Goal: Task Accomplishment & Management: Complete application form

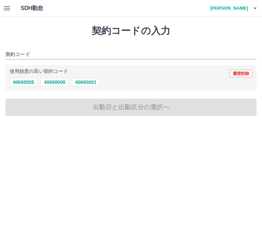
click at [57, 81] on button "40660006" at bounding box center [55, 82] width 28 height 8
type input "********"
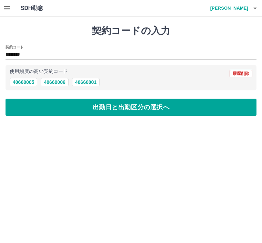
click at [108, 108] on button "出勤日と出勤区分の選択へ" at bounding box center [131, 107] width 251 height 17
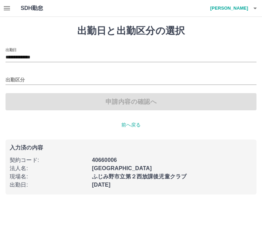
click at [19, 80] on input "出勤区分" at bounding box center [131, 80] width 251 height 9
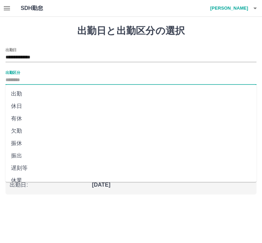
click at [48, 74] on div "出勤区分" at bounding box center [131, 78] width 251 height 14
click at [59, 78] on input "出勤区分" at bounding box center [131, 80] width 251 height 9
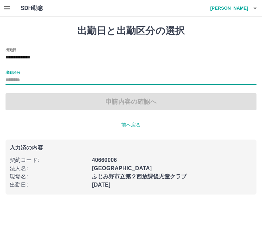
click at [50, 76] on input "出勤区分" at bounding box center [131, 80] width 251 height 9
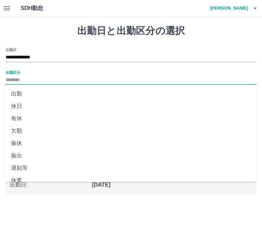
click at [20, 96] on li "出勤" at bounding box center [131, 94] width 251 height 12
type input "**"
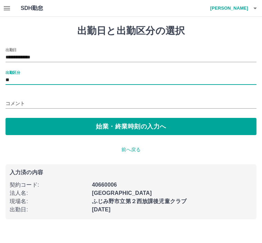
click at [39, 101] on input "コメント" at bounding box center [131, 104] width 251 height 10
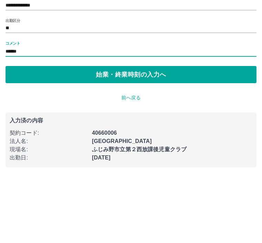
type input "******"
click at [54, 118] on button "始業・終業時刻の入力へ" at bounding box center [131, 126] width 251 height 17
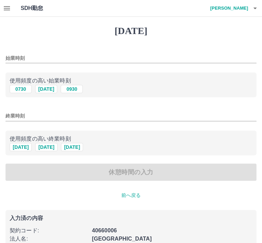
click at [50, 91] on button "1000" at bounding box center [46, 89] width 22 height 8
type input "****"
click at [49, 148] on button "1900" at bounding box center [46, 147] width 22 height 8
type input "****"
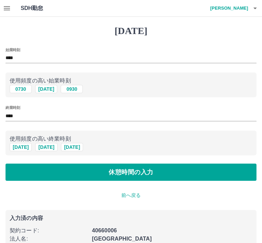
click at [65, 174] on button "休憩時間の入力" at bounding box center [131, 172] width 251 height 17
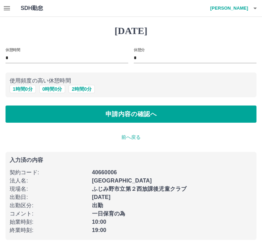
click at [23, 92] on button "1 時間 0 分" at bounding box center [23, 89] width 26 height 8
type input "*"
click at [121, 114] on button "申請内容の確認へ" at bounding box center [131, 114] width 251 height 17
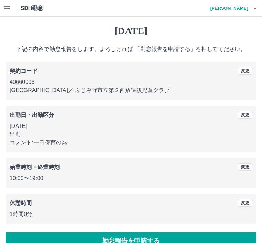
scroll to position [14, 0]
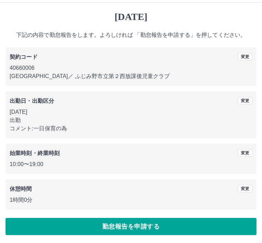
click at [136, 224] on button "勤怠報告を申請する" at bounding box center [131, 226] width 251 height 17
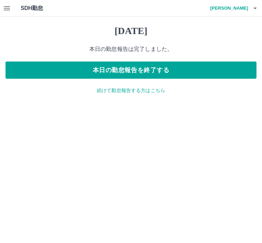
click at [120, 94] on p "続けて勤怠報告する方はこちら" at bounding box center [131, 90] width 251 height 7
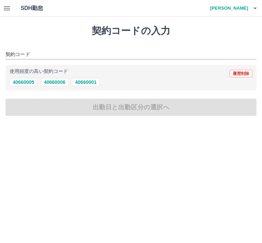
click at [6, 10] on icon "button" at bounding box center [7, 8] width 6 height 4
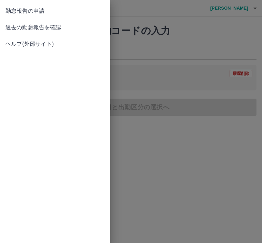
click at [36, 10] on span "勤怠報告の申請" at bounding box center [55, 11] width 99 height 8
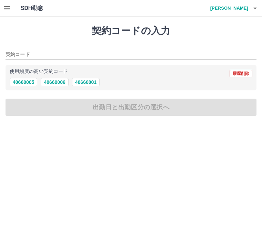
click at [9, 5] on icon "button" at bounding box center [7, 8] width 8 height 8
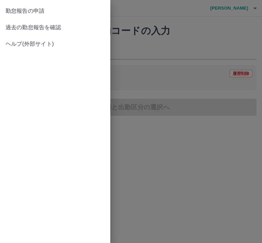
click at [42, 12] on span "勤怠報告の申請" at bounding box center [55, 11] width 99 height 8
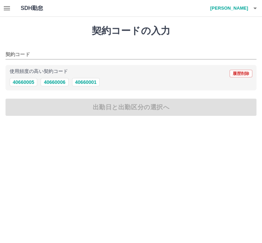
click at [8, 8] on icon "button" at bounding box center [7, 8] width 6 height 4
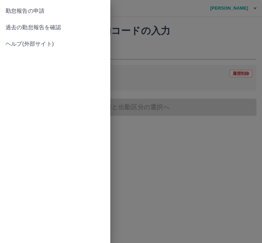
click at [54, 28] on span "過去の勤怠報告を確認" at bounding box center [55, 27] width 99 height 8
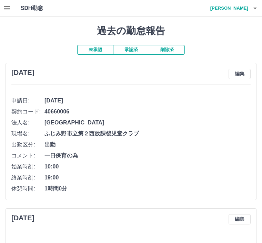
click at [133, 49] on button "承認済" at bounding box center [131, 50] width 36 height 10
click at [132, 51] on button "承認済" at bounding box center [131, 50] width 36 height 10
click at [96, 49] on button "未承認" at bounding box center [95, 50] width 36 height 10
click at [252, 10] on icon "button" at bounding box center [255, 8] width 8 height 8
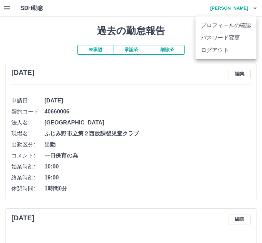
click at [215, 50] on li "ログアウト" at bounding box center [225, 50] width 61 height 12
